Goal: Information Seeking & Learning: Check status

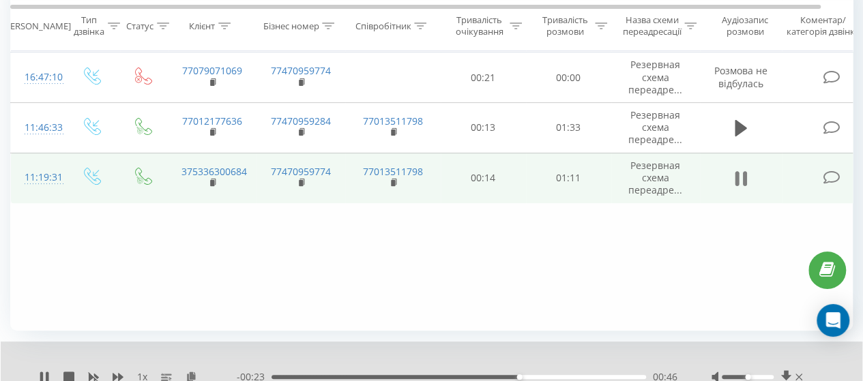
click at [732, 170] on button at bounding box center [741, 179] width 20 height 20
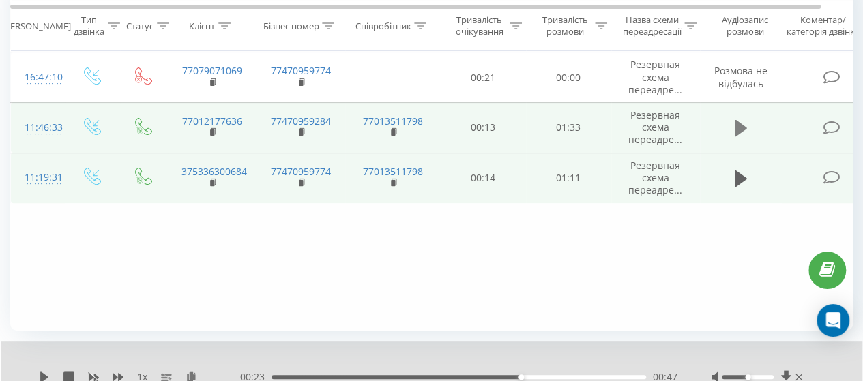
click at [737, 128] on icon at bounding box center [741, 128] width 12 height 16
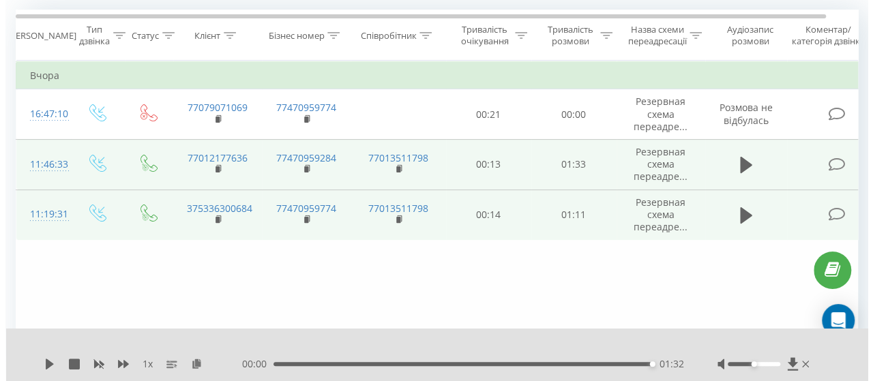
scroll to position [151, 0]
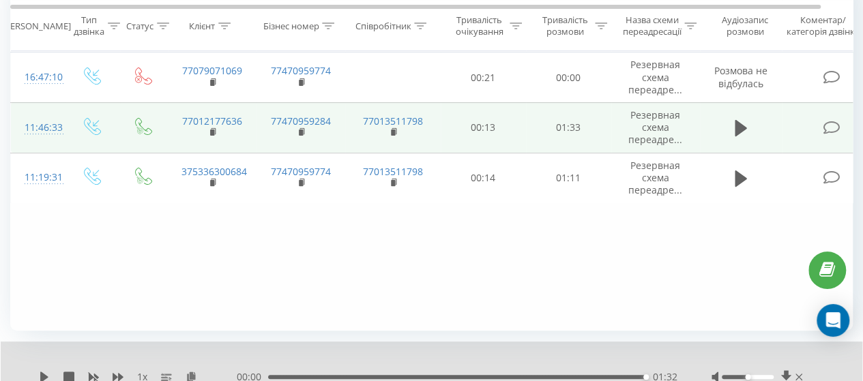
click at [828, 128] on icon at bounding box center [831, 128] width 17 height 14
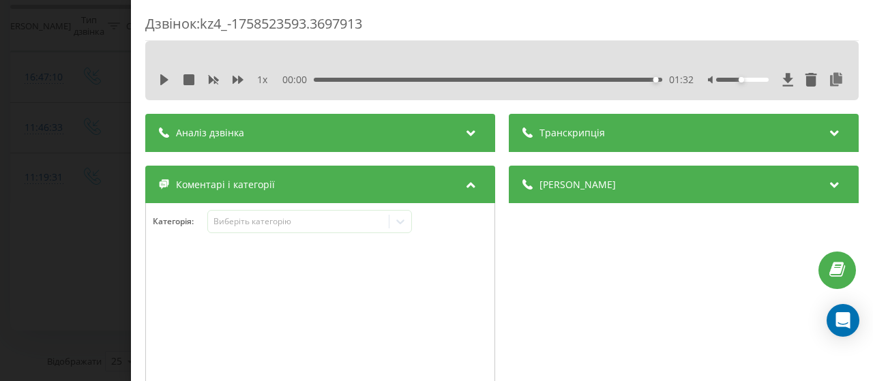
click at [279, 191] on div "Коментарі і категорії" at bounding box center [320, 185] width 350 height 38
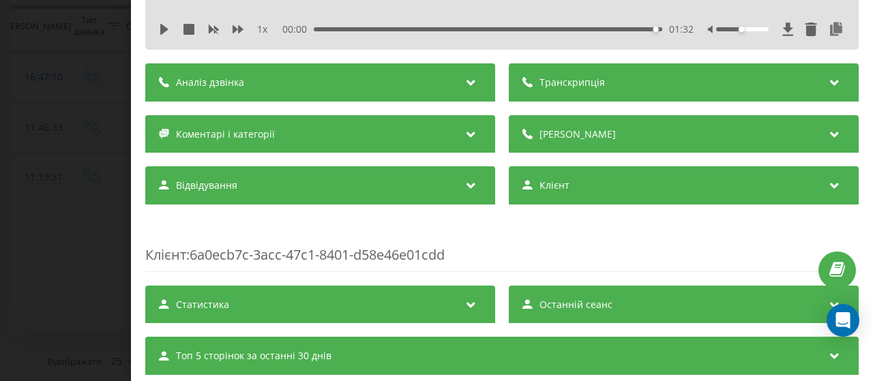
scroll to position [139, 0]
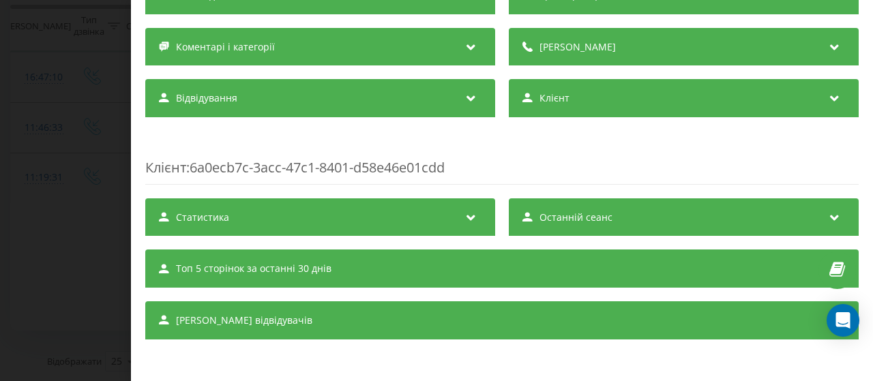
click at [243, 106] on div "Відвідування" at bounding box center [320, 98] width 350 height 38
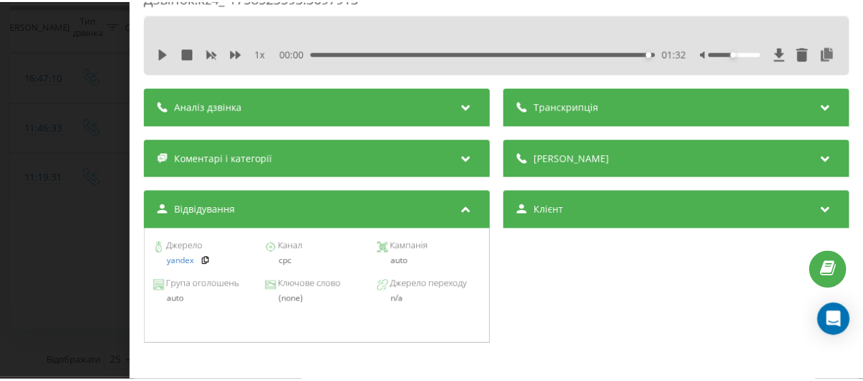
scroll to position [3, 0]
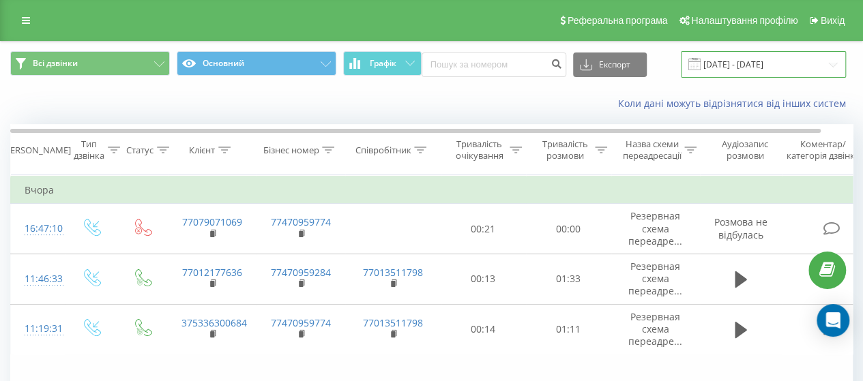
click at [752, 57] on input "[DATE] - [DATE]" at bounding box center [763, 64] width 165 height 27
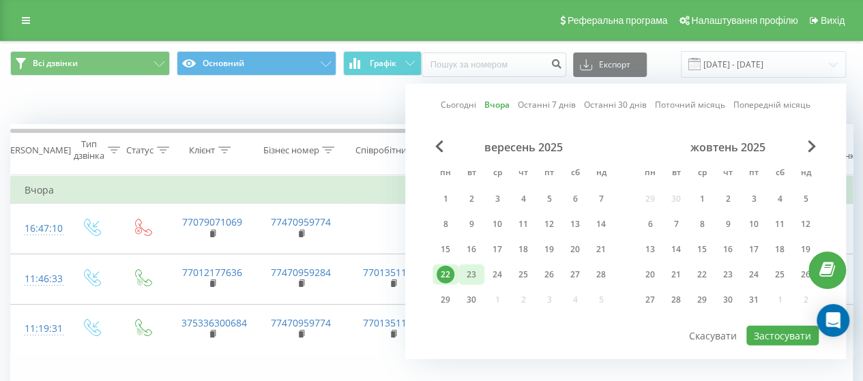
click at [468, 275] on div "23" at bounding box center [472, 275] width 18 height 18
click at [787, 336] on button "Застосувати" at bounding box center [782, 336] width 72 height 20
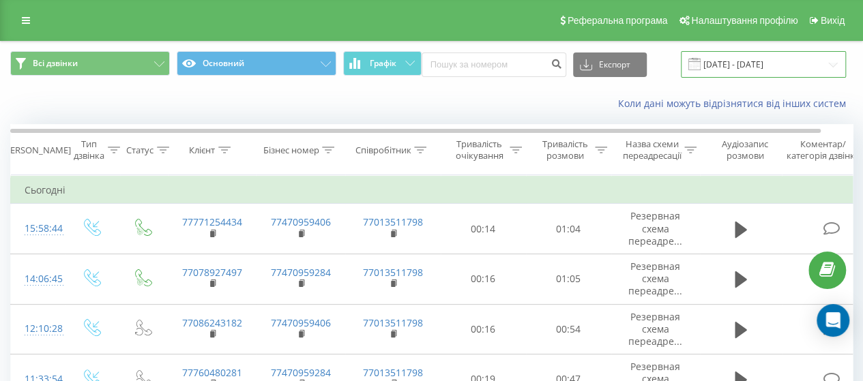
click at [741, 60] on input "[DATE] - [DATE]" at bounding box center [763, 64] width 165 height 27
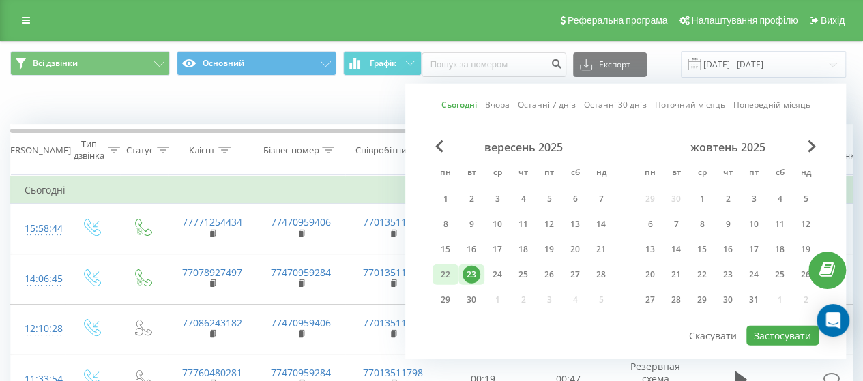
click at [444, 267] on div "22" at bounding box center [446, 275] width 18 height 18
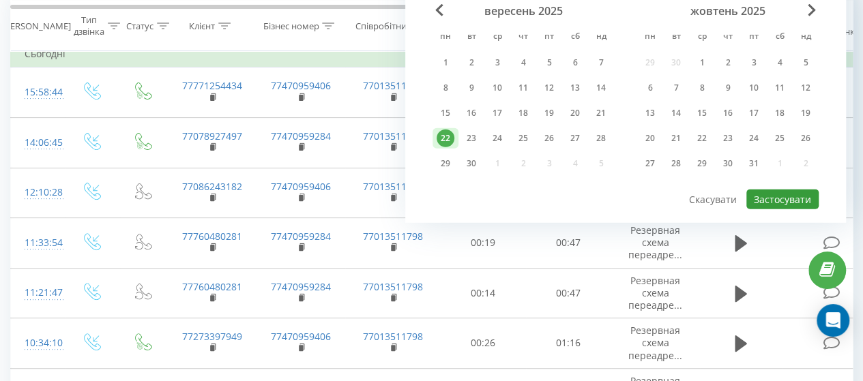
click at [773, 201] on button "Застосувати" at bounding box center [782, 200] width 72 height 20
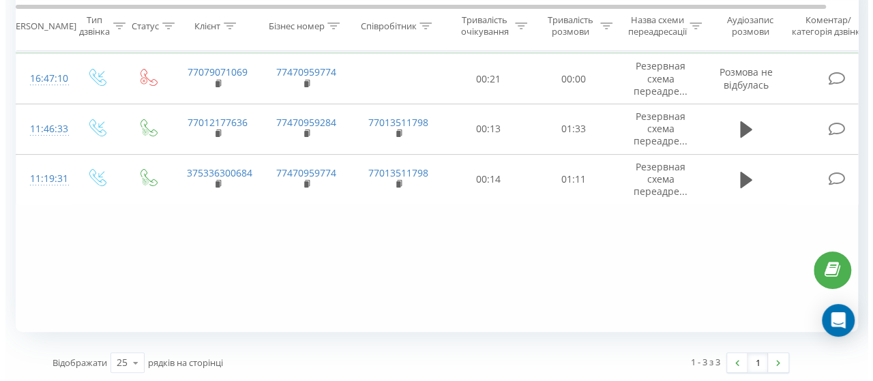
scroll to position [151, 0]
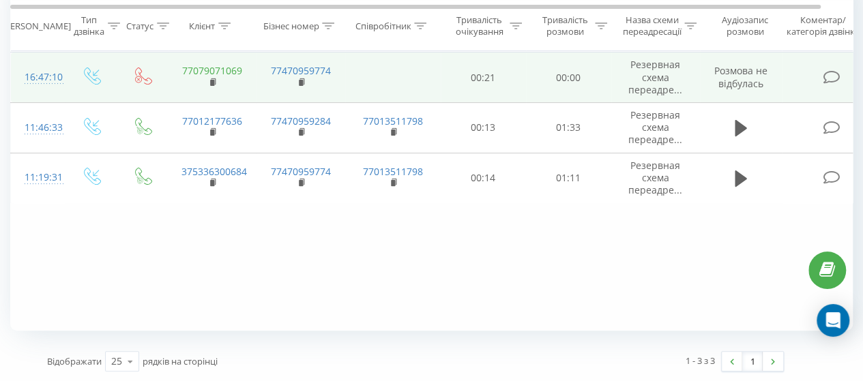
click at [222, 72] on link "77079071069" at bounding box center [212, 70] width 60 height 13
click at [830, 78] on icon at bounding box center [831, 77] width 17 height 14
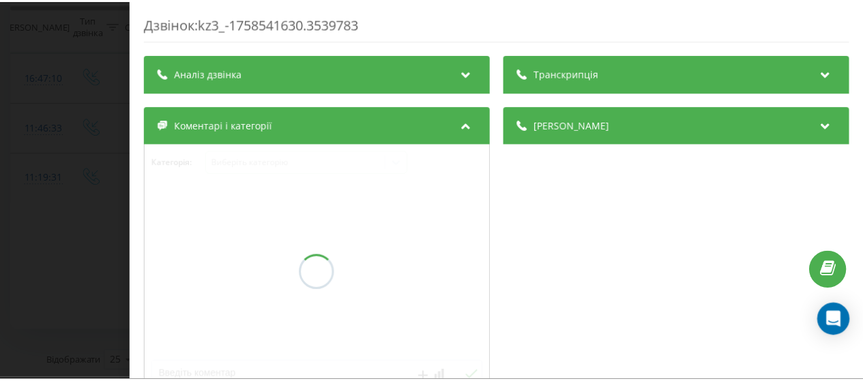
scroll to position [205, 0]
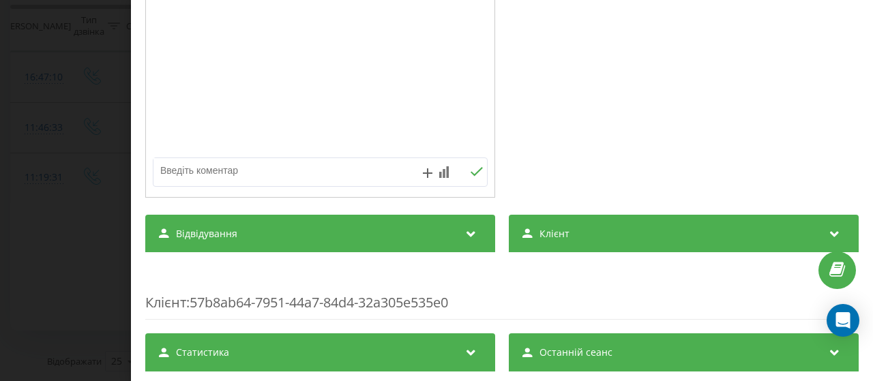
click at [279, 241] on div "Відвідування" at bounding box center [320, 234] width 350 height 38
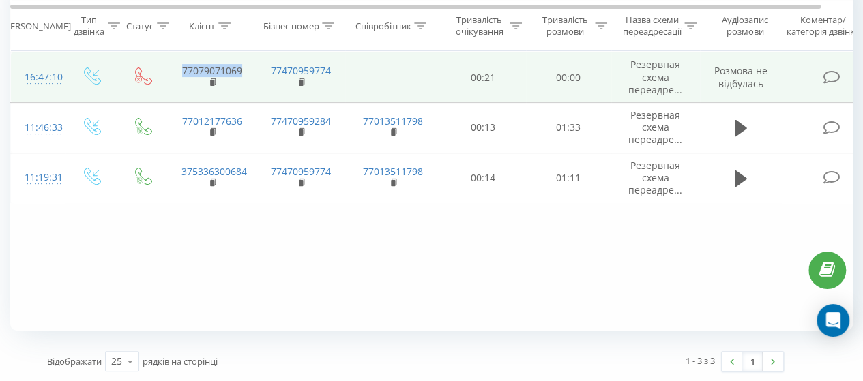
drag, startPoint x: 247, startPoint y: 72, endPoint x: 180, endPoint y: 70, distance: 66.9
click at [180, 70] on td "77079071069" at bounding box center [212, 78] width 89 height 50
copy link "77079071069"
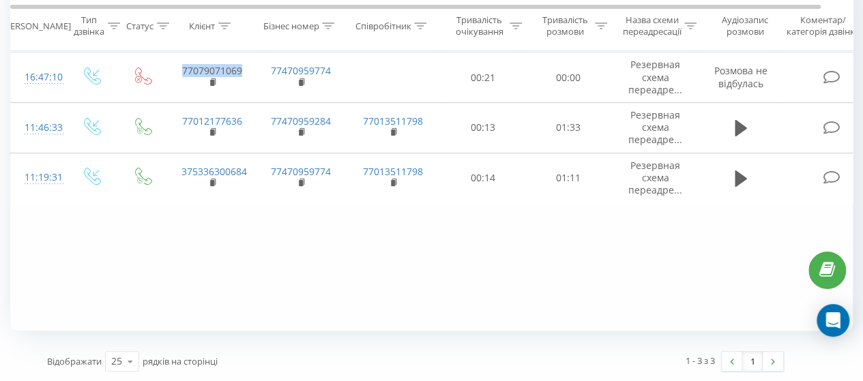
click at [257, 261] on div "Фільтрувати за умовою Дорівнює Введіть значення Скасувати OK Фільтрувати за умо…" at bounding box center [431, 177] width 843 height 307
click at [426, 254] on div "Фільтрувати за умовою Дорівнює Введіть значення Скасувати OK Фільтрувати за умо…" at bounding box center [431, 177] width 843 height 307
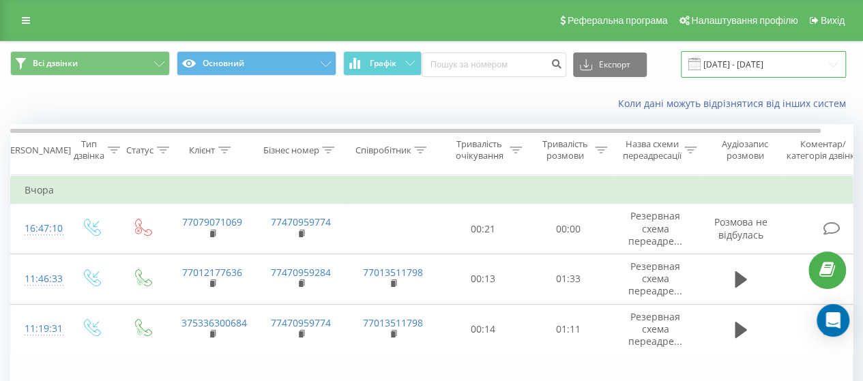
click at [763, 66] on input "[DATE] - [DATE]" at bounding box center [763, 64] width 165 height 27
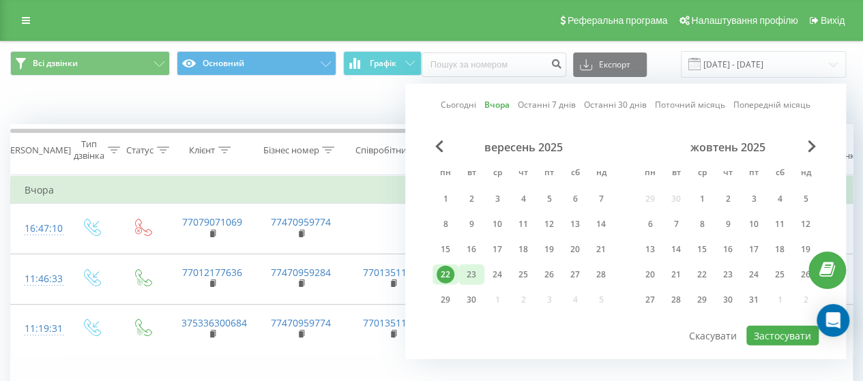
click at [467, 274] on div "23" at bounding box center [472, 275] width 18 height 18
click at [760, 332] on button "Застосувати" at bounding box center [782, 336] width 72 height 20
type input "[DATE] - [DATE]"
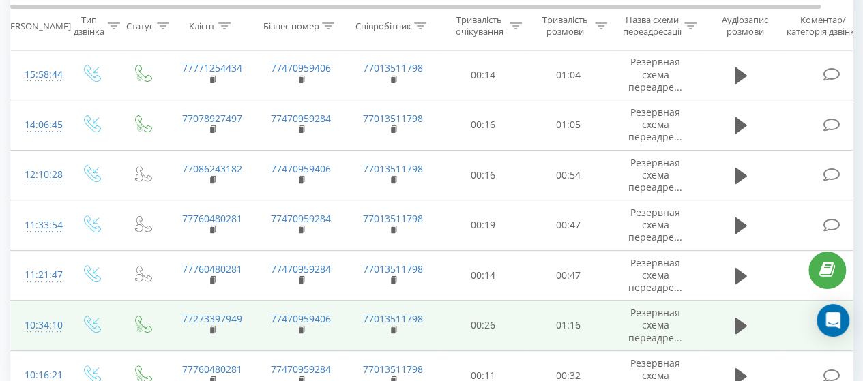
scroll to position [222, 0]
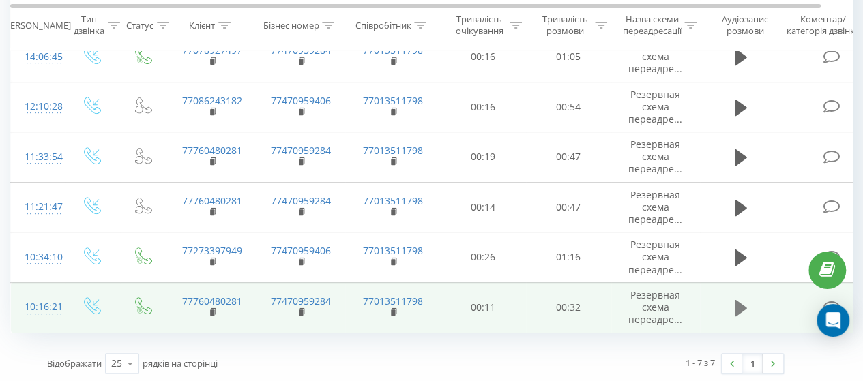
click at [738, 308] on icon at bounding box center [741, 308] width 12 height 16
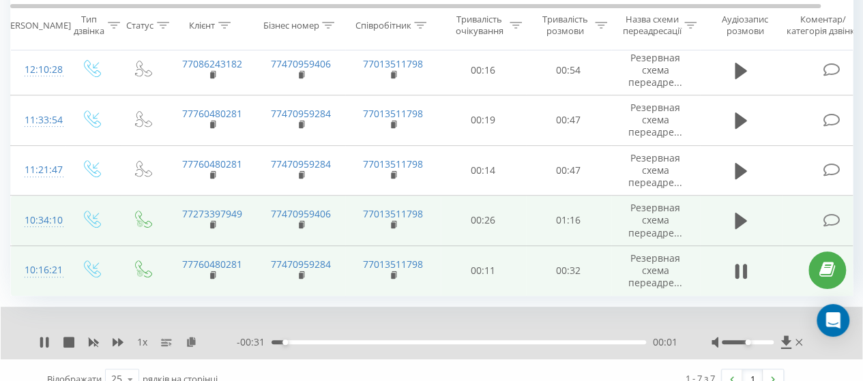
scroll to position [275, 0]
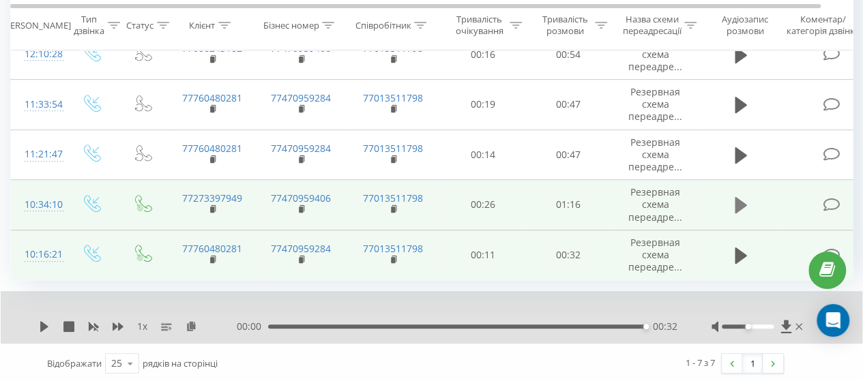
click at [736, 200] on icon at bounding box center [741, 205] width 12 height 16
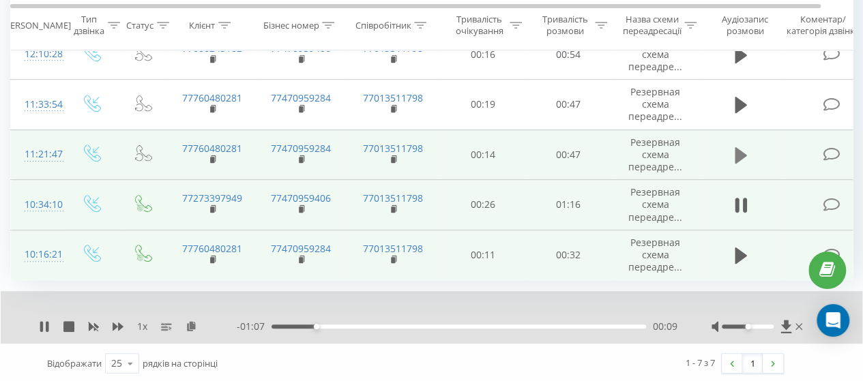
click at [738, 151] on icon at bounding box center [741, 155] width 12 height 16
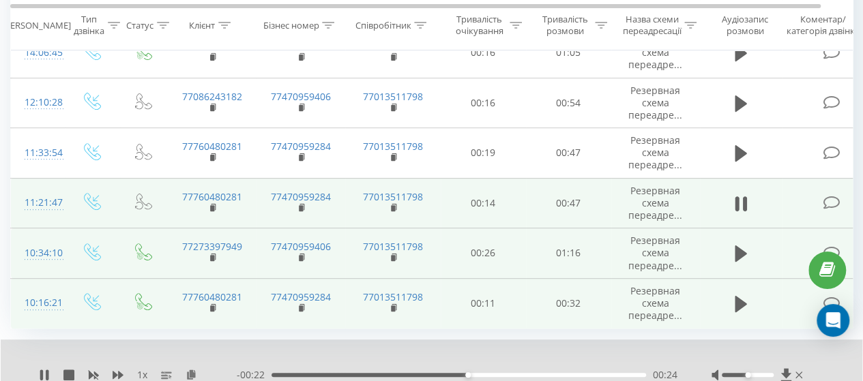
scroll to position [207, 0]
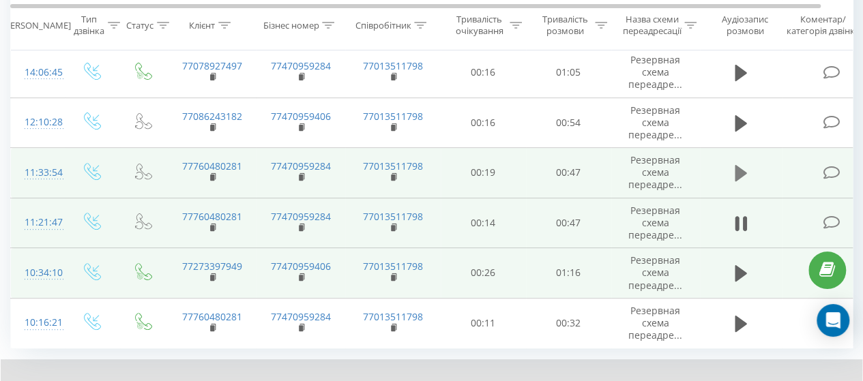
click at [744, 166] on icon at bounding box center [741, 173] width 12 height 19
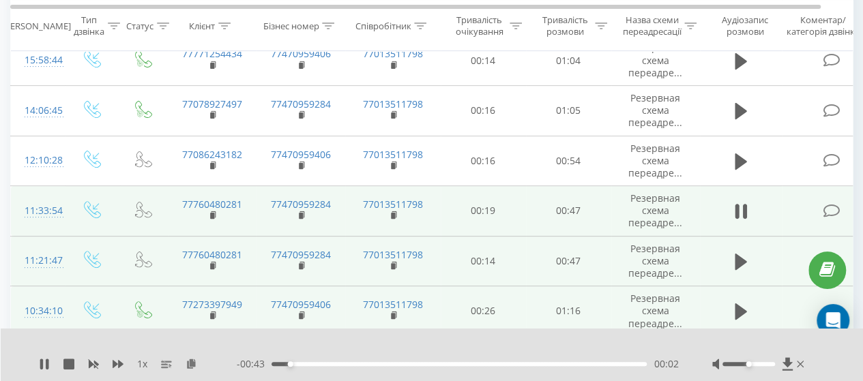
scroll to position [139, 0]
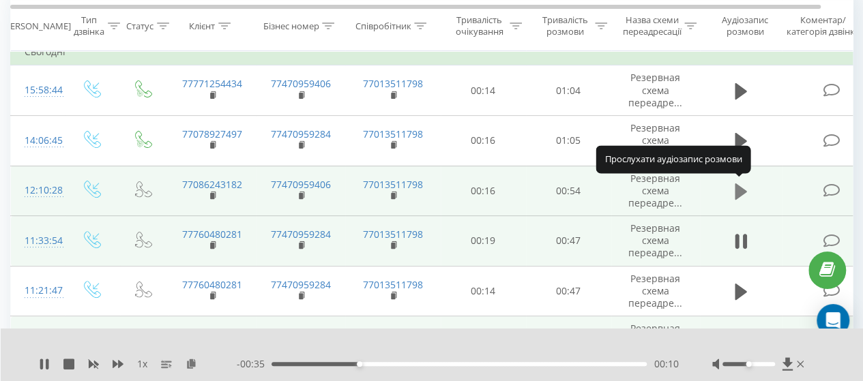
click at [738, 192] on icon at bounding box center [741, 192] width 12 height 16
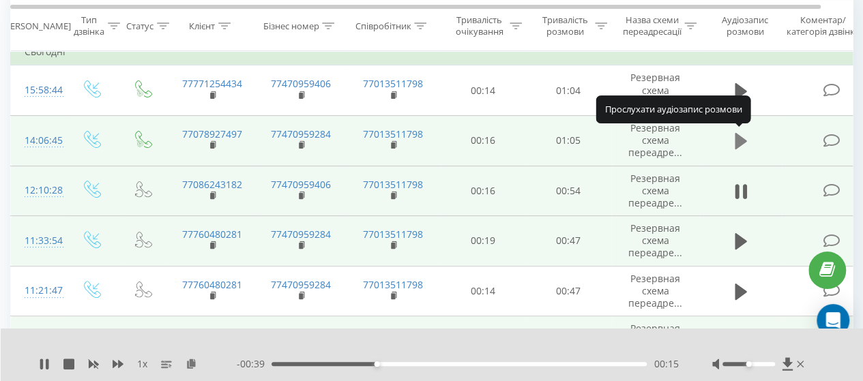
click at [741, 138] on icon at bounding box center [741, 141] width 12 height 16
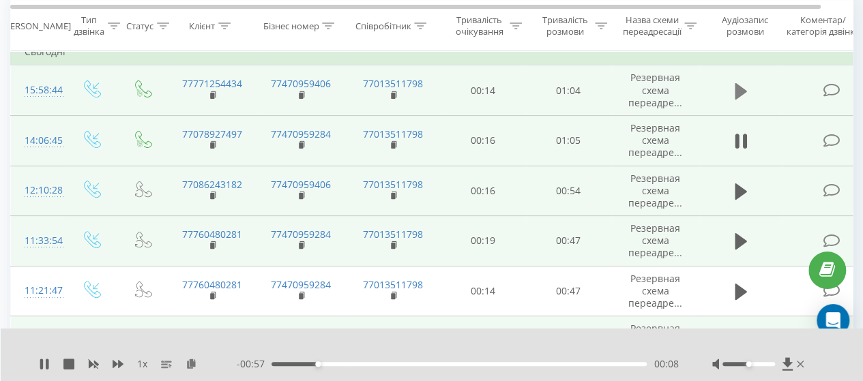
click at [741, 86] on icon at bounding box center [741, 91] width 12 height 16
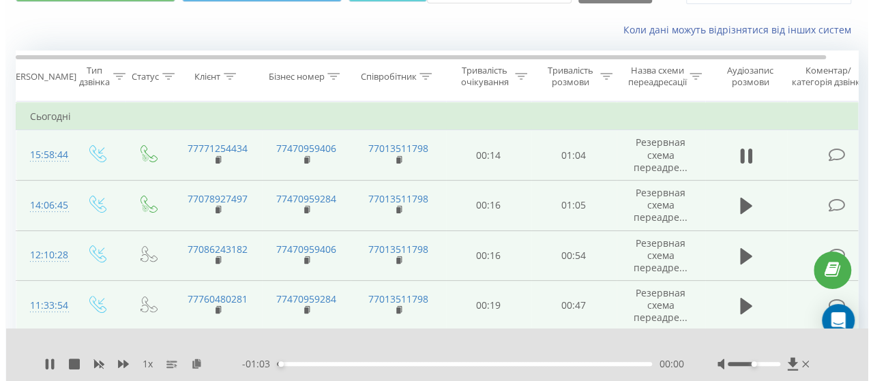
scroll to position [2, 0]
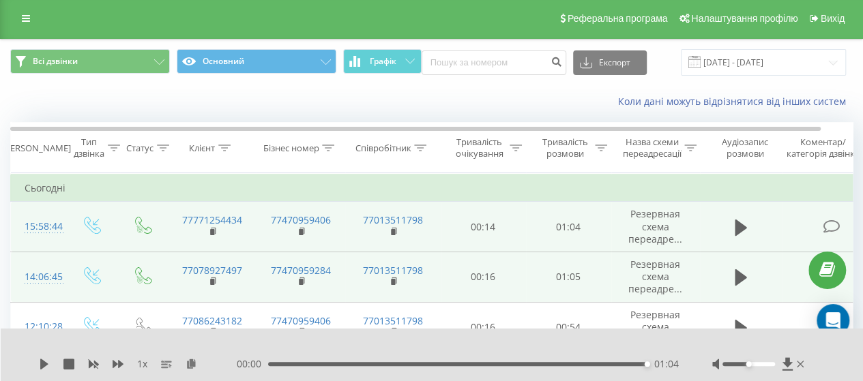
click at [822, 224] on td at bounding box center [833, 227] width 102 height 50
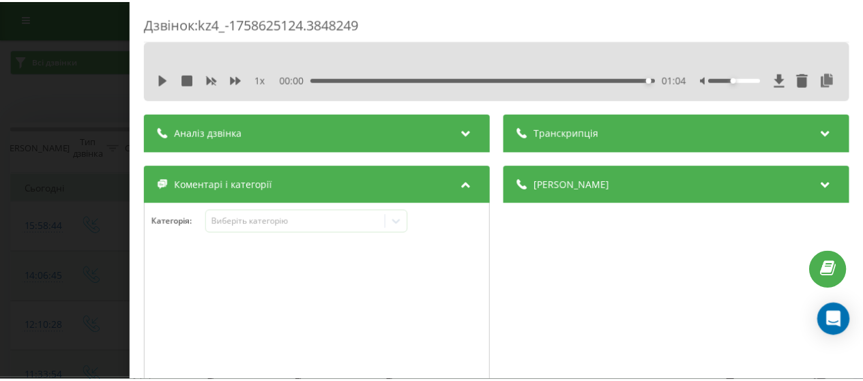
scroll to position [273, 0]
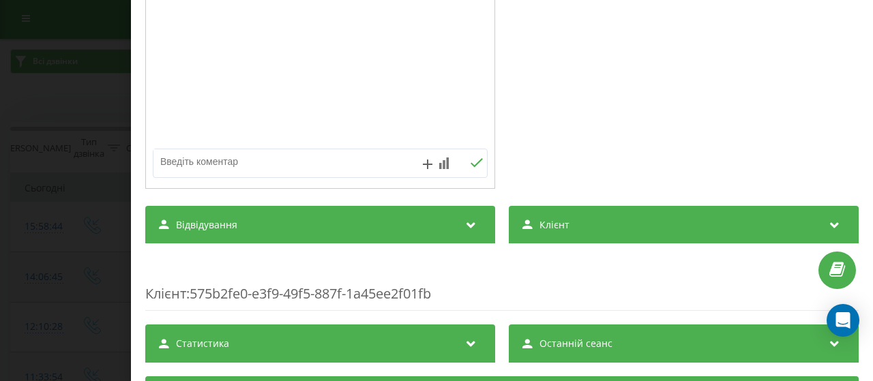
click at [242, 215] on div "Відвідування" at bounding box center [320, 225] width 350 height 38
